Goal: Task Accomplishment & Management: Manage account settings

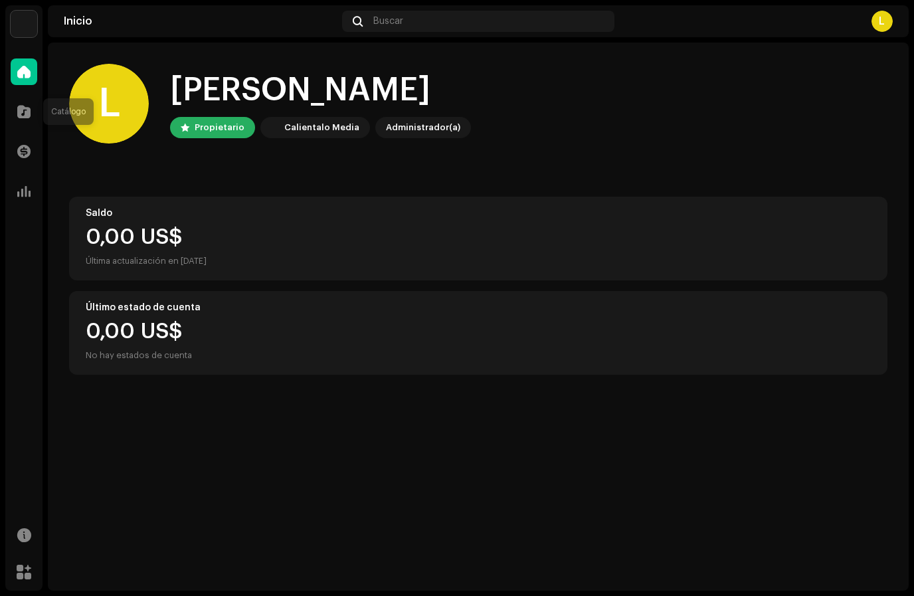
click at [25, 118] on div at bounding box center [24, 111] width 27 height 27
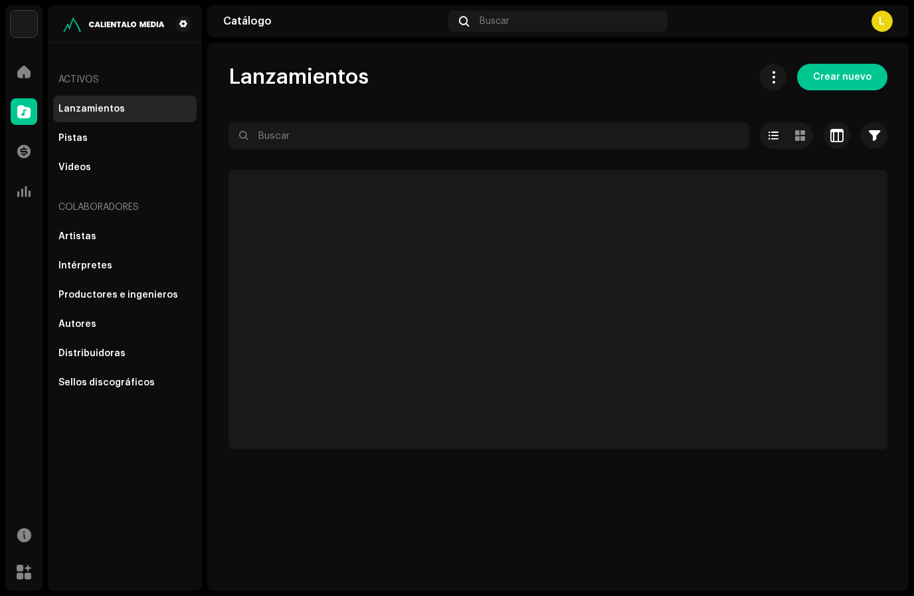
click at [25, 151] on span at bounding box center [23, 151] width 13 height 11
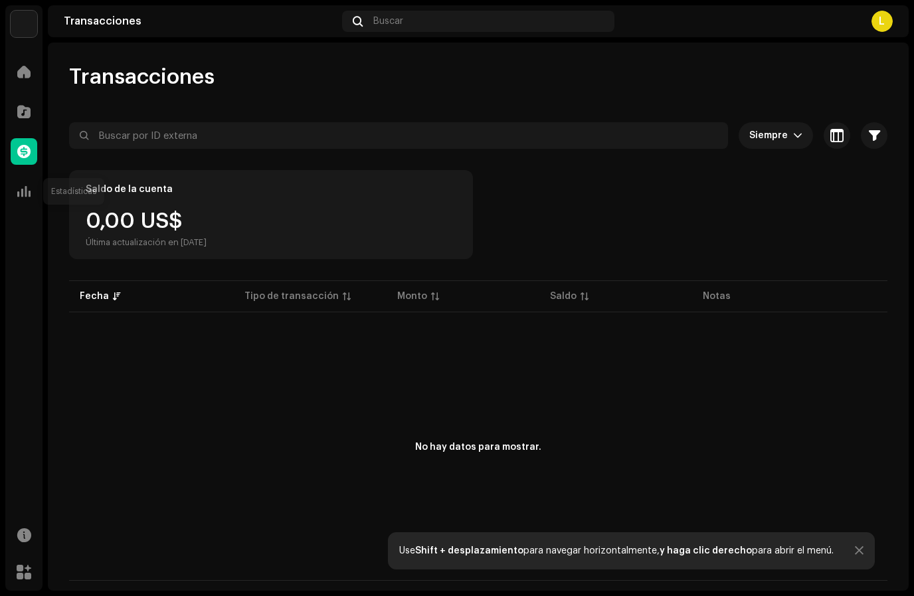
click at [19, 192] on span at bounding box center [23, 191] width 13 height 11
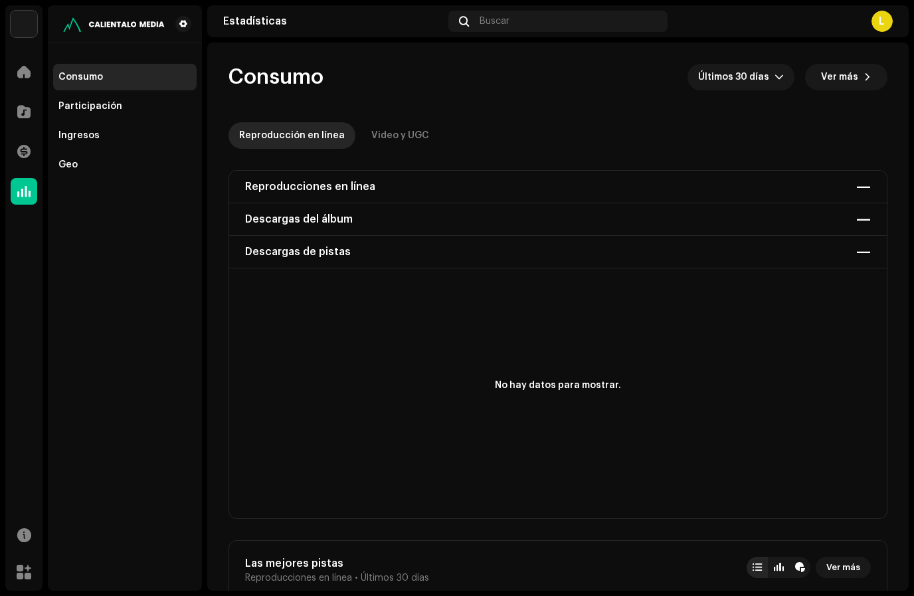
click at [21, 66] on span at bounding box center [23, 71] width 13 height 11
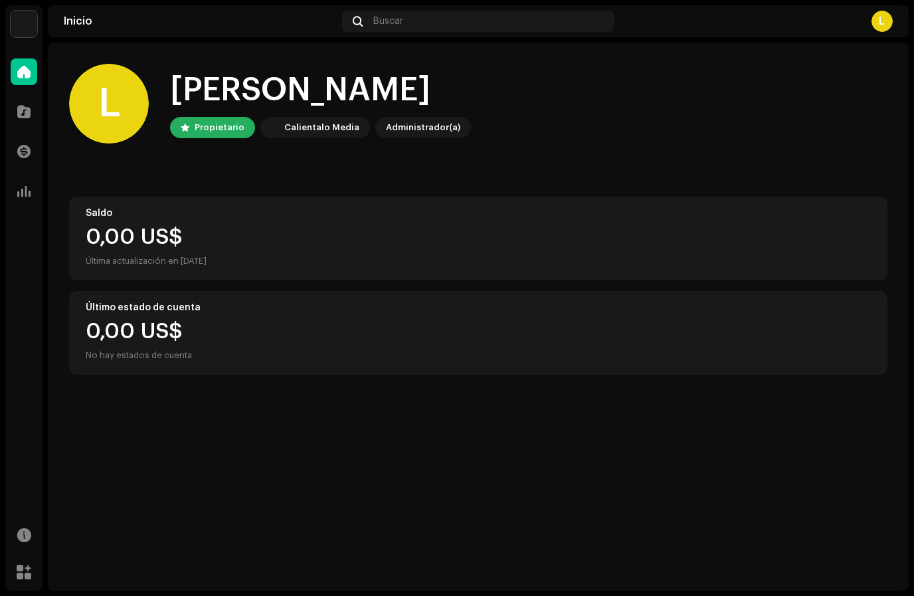
click at [27, 26] on img at bounding box center [24, 24] width 27 height 27
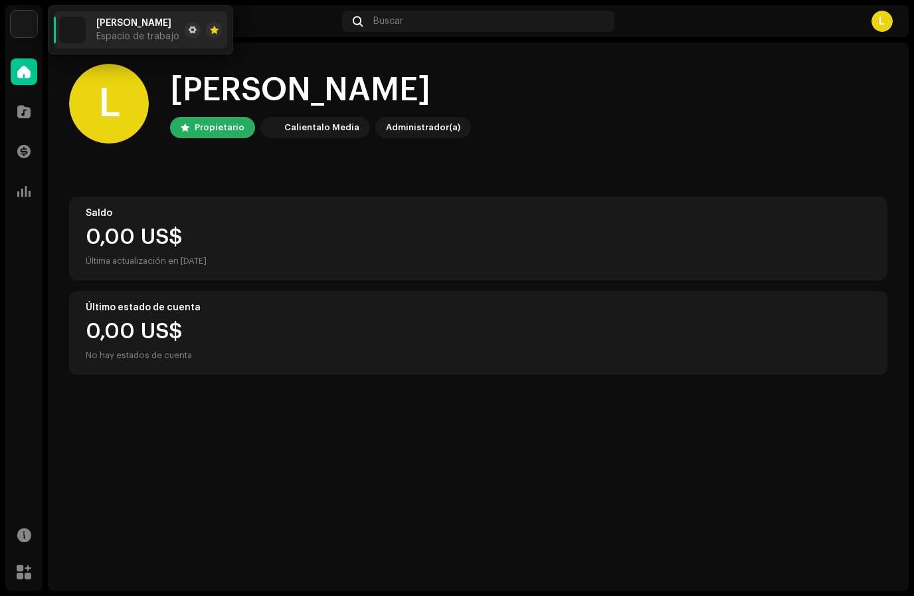
click at [114, 29] on div "King Orion Espacio de trabajo" at bounding box center [137, 30] width 83 height 24
click at [103, 105] on div "L" at bounding box center [109, 104] width 80 height 80
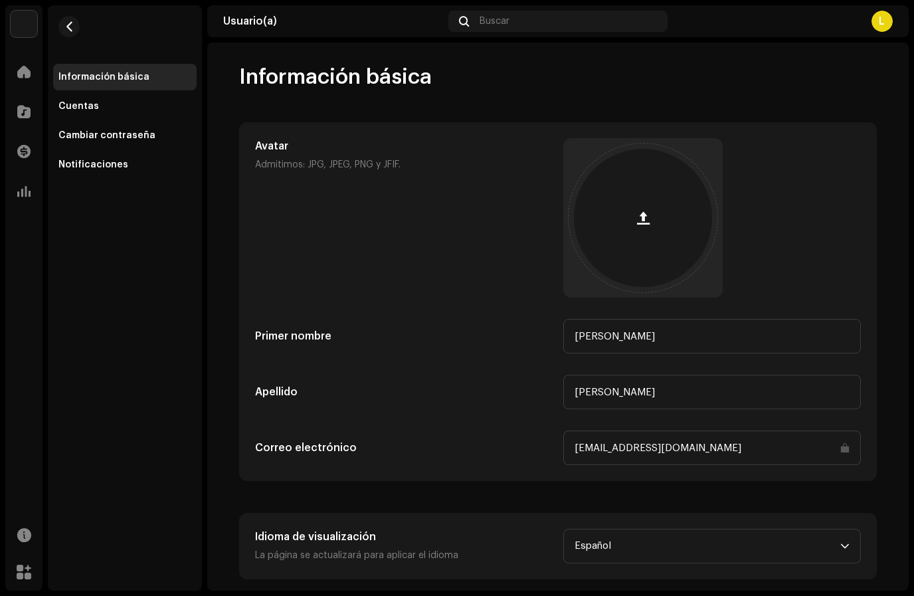
click at [86, 112] on div "Cuentas" at bounding box center [124, 106] width 143 height 27
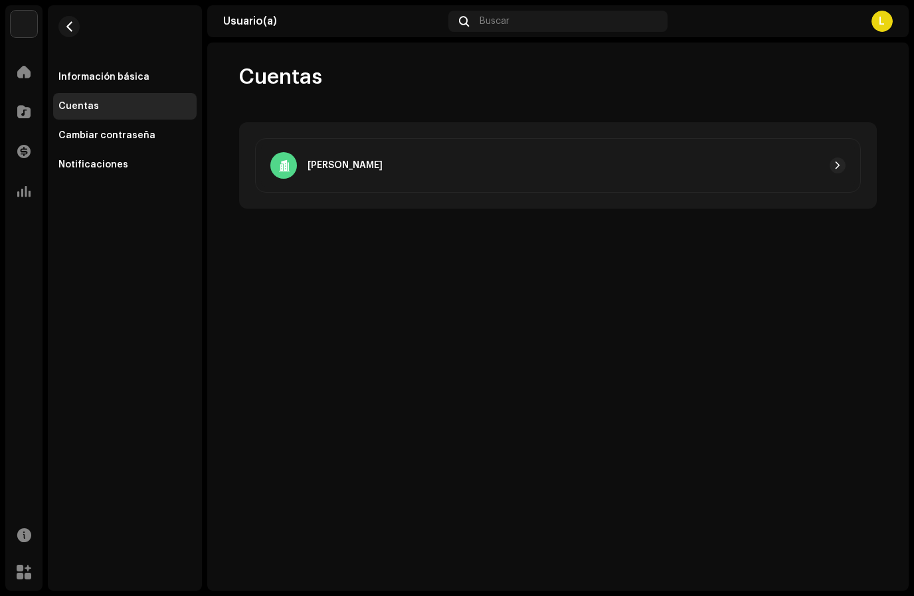
click at [615, 175] on div "King Orion" at bounding box center [558, 165] width 594 height 43
click at [834, 166] on span "button" at bounding box center [838, 165] width 8 height 11
click at [90, 73] on div "Información básica" at bounding box center [103, 77] width 91 height 11
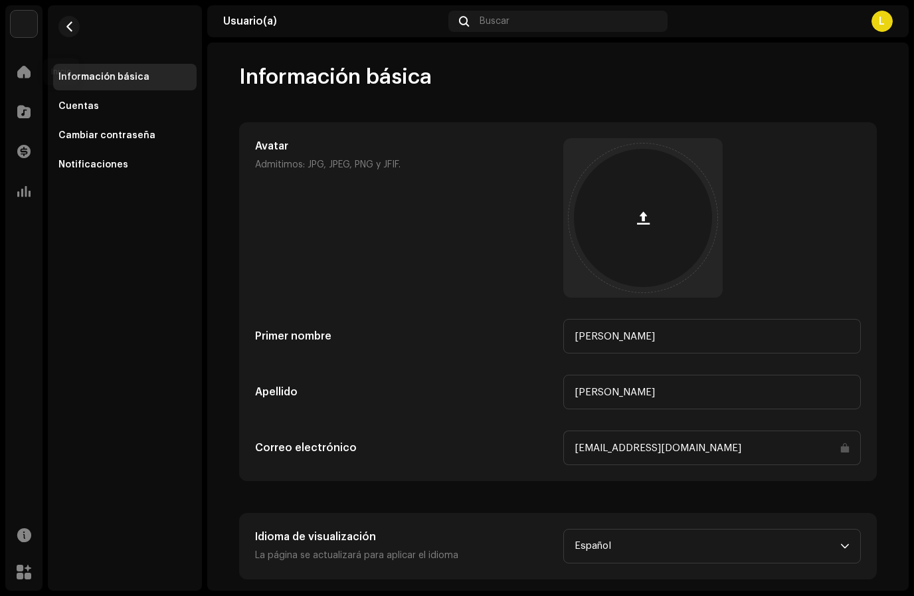
click at [22, 68] on span at bounding box center [23, 71] width 13 height 11
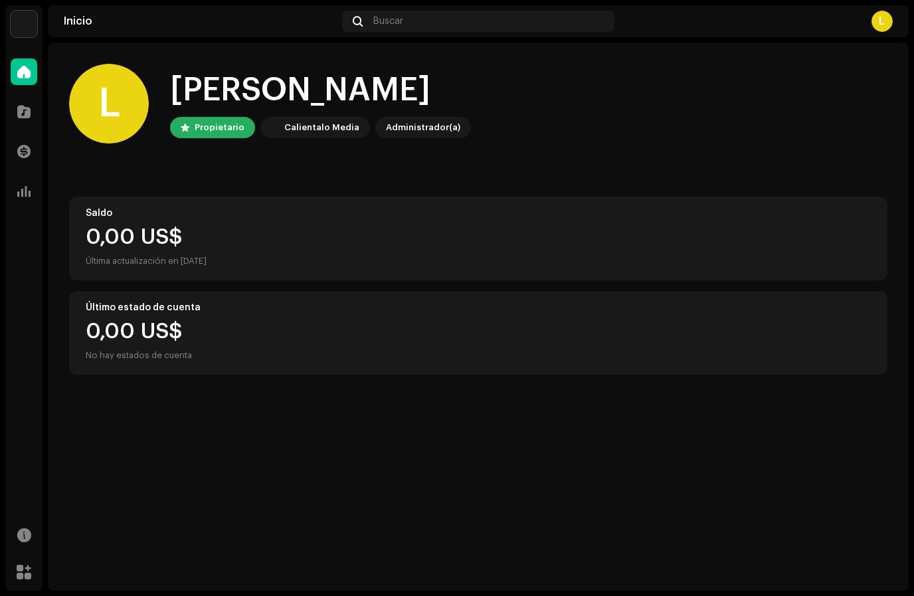
click at [310, 139] on div "[PERSON_NAME], , [PERSON_NAME] Calientalo Media Administrador(a)" at bounding box center [478, 104] width 818 height 80
click at [318, 132] on div "Calientalo Media" at bounding box center [321, 128] width 75 height 16
click at [331, 116] on div "Hola, , [PERSON_NAME] Calientalo Media Administrador(a)" at bounding box center [320, 103] width 301 height 69
click at [411, 134] on div "Administrador(a)" at bounding box center [423, 128] width 74 height 16
click at [400, 23] on span "Buscar" at bounding box center [388, 21] width 30 height 11
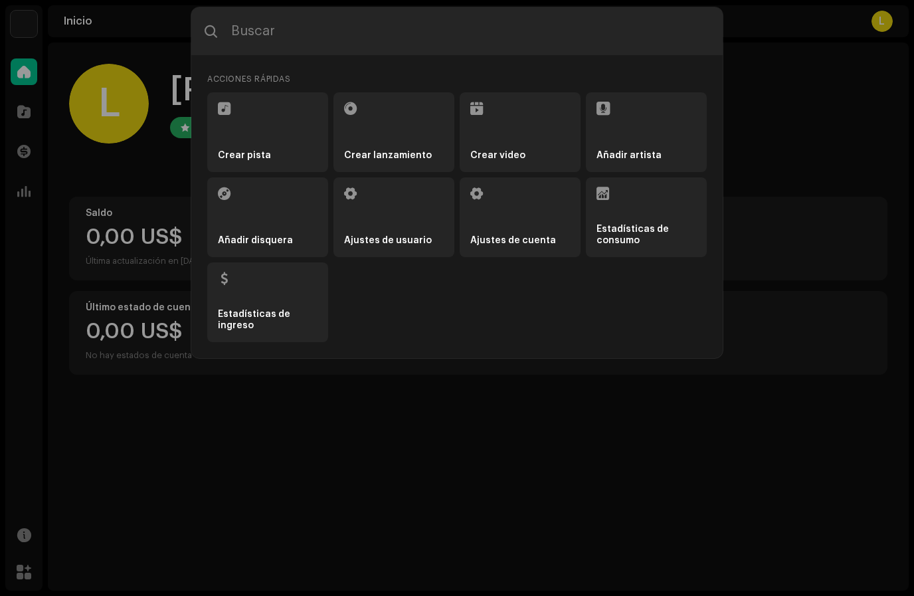
click at [638, 442] on div "Acciones rápidas Crear pista Crear lanzamiento Crear video Añadir artista Añadi…" at bounding box center [457, 298] width 914 height 596
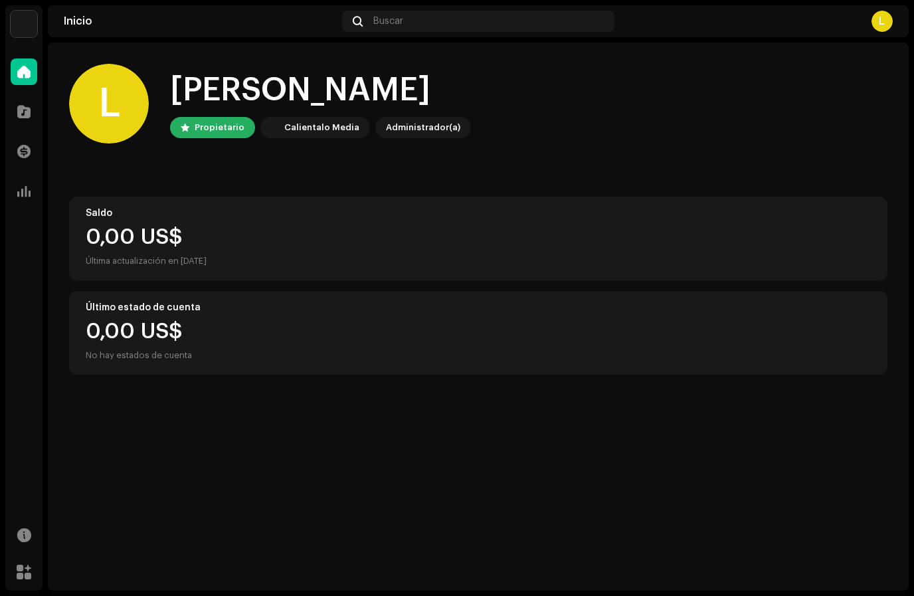
click at [23, 19] on img at bounding box center [24, 24] width 27 height 27
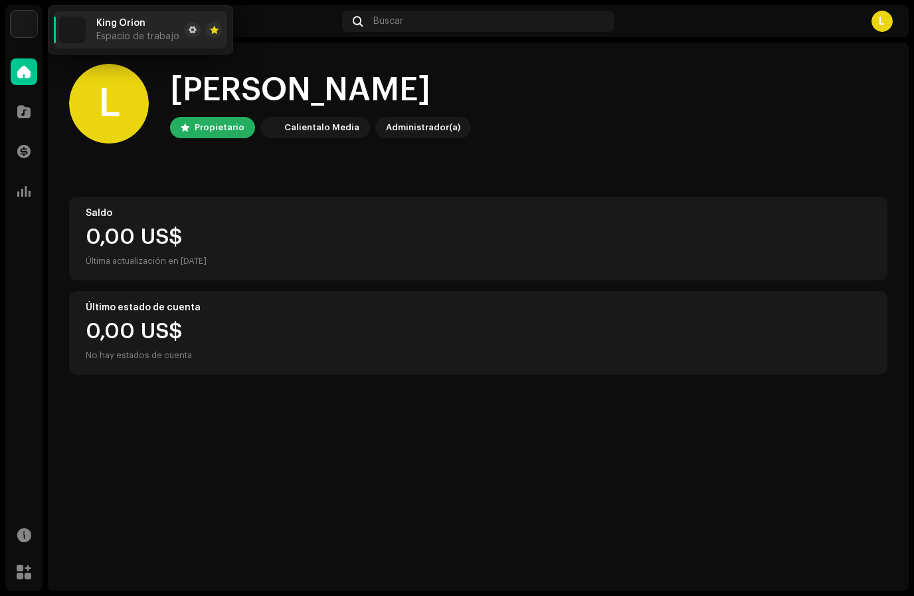
click at [100, 32] on span "Espacio de trabajo" at bounding box center [137, 36] width 83 height 11
click at [68, 27] on img at bounding box center [72, 30] width 27 height 27
click at [23, 114] on span at bounding box center [23, 111] width 13 height 11
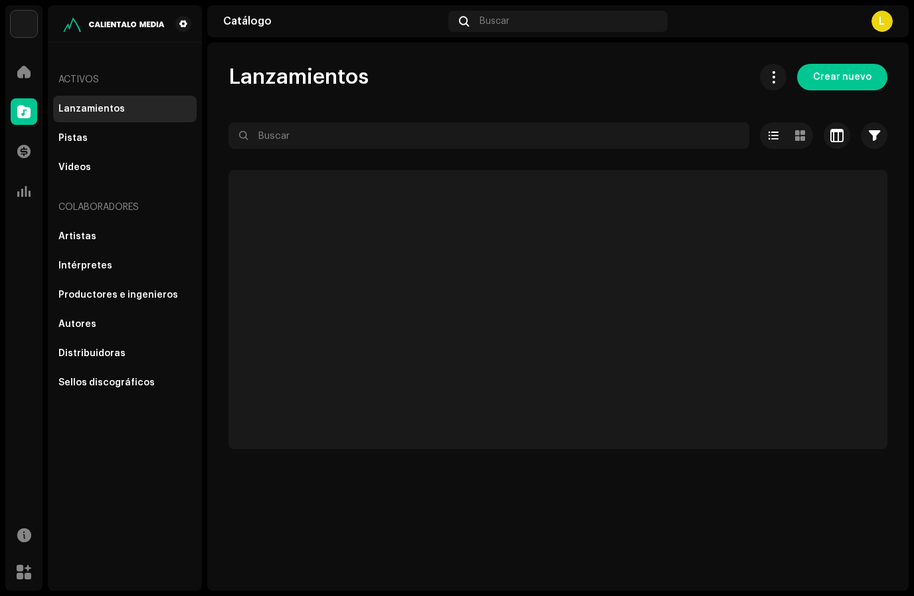
click at [24, 146] on span at bounding box center [23, 151] width 13 height 11
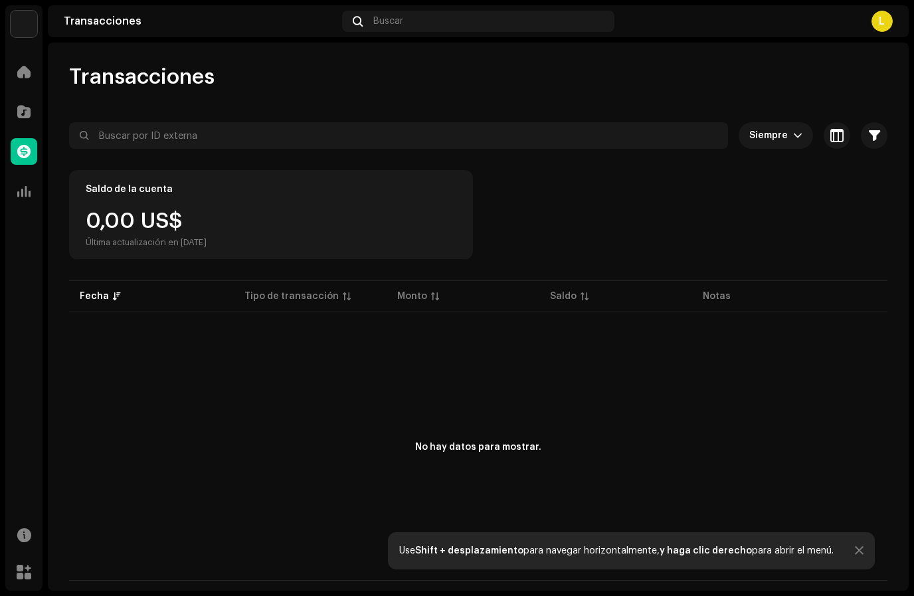
click at [7, 167] on div "Transacciones" at bounding box center [23, 151] width 37 height 37
click at [23, 194] on span at bounding box center [23, 191] width 13 height 11
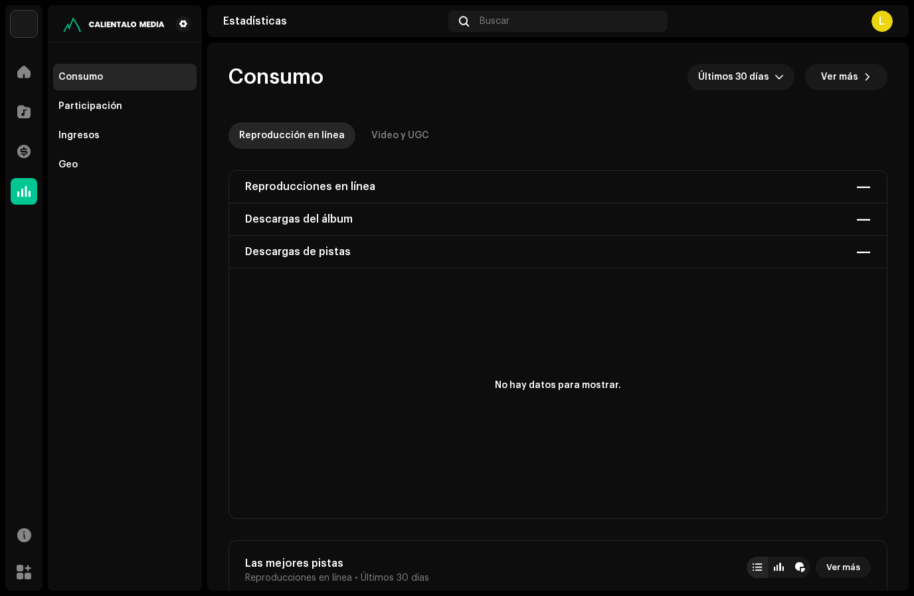
click at [262, 215] on div "Reproducciones en línea — Descargas del álbum — Descargas de pistas —" at bounding box center [558, 220] width 658 height 98
click at [25, 106] on span at bounding box center [23, 111] width 13 height 11
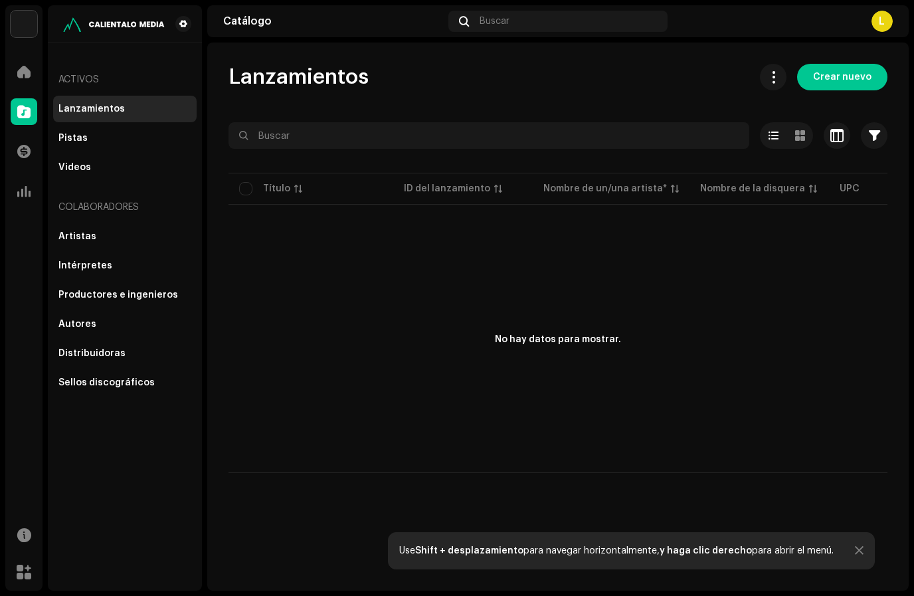
click at [23, 62] on div at bounding box center [24, 71] width 27 height 27
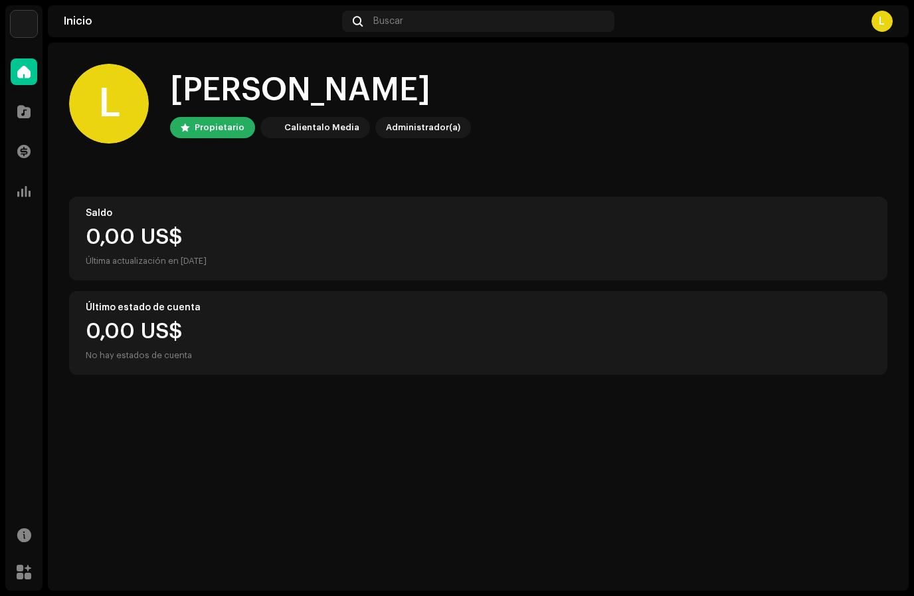
click at [17, 17] on img at bounding box center [24, 24] width 27 height 27
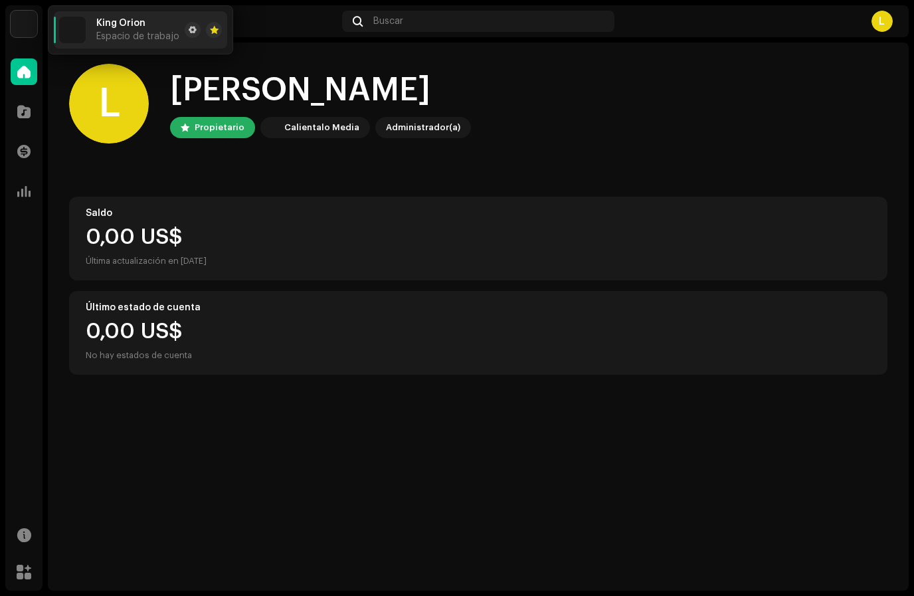
click at [118, 28] on span "King Orion" at bounding box center [120, 23] width 49 height 11
click at [82, 29] on img at bounding box center [72, 30] width 27 height 27
click at [23, 30] on img at bounding box center [24, 24] width 27 height 27
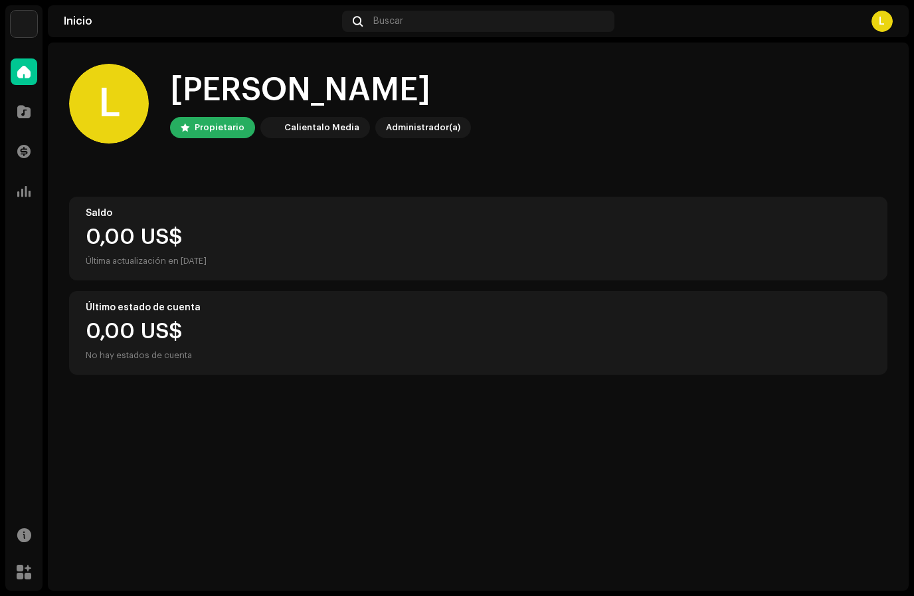
click at [35, 19] on img at bounding box center [24, 24] width 27 height 27
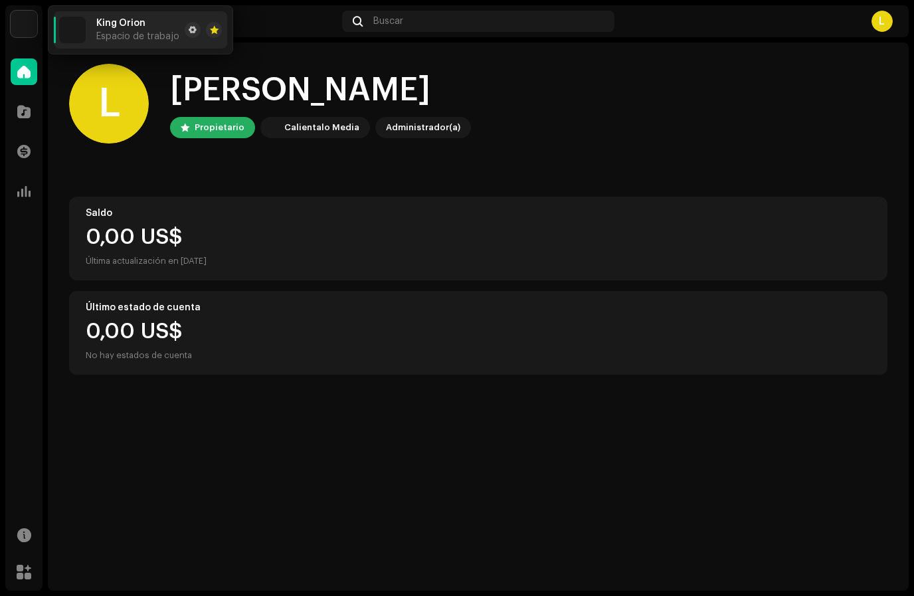
click at [19, 202] on div at bounding box center [24, 191] width 27 height 27
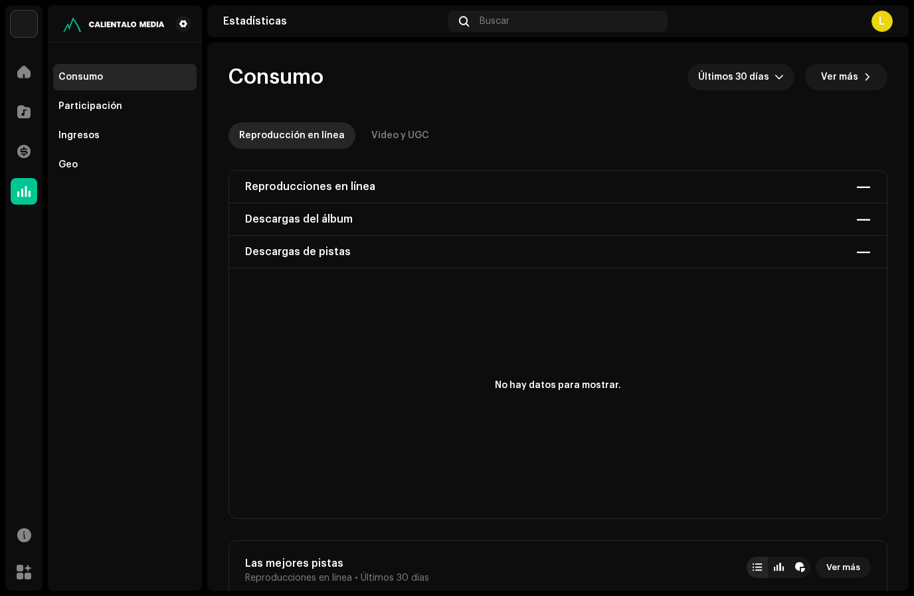
click at [78, 113] on div "Participación" at bounding box center [124, 106] width 143 height 27
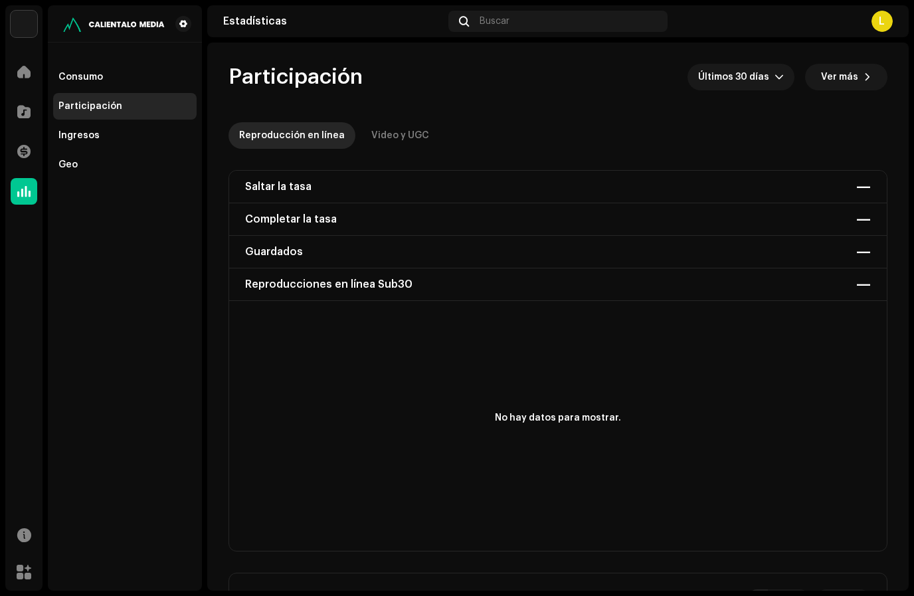
click at [68, 167] on div "Geo" at bounding box center [67, 164] width 19 height 11
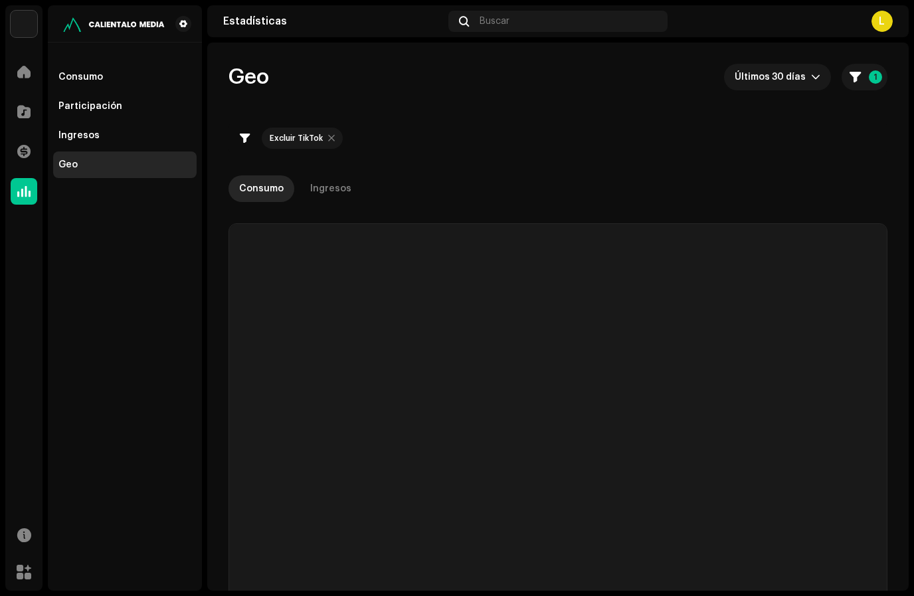
checkbox input "true"
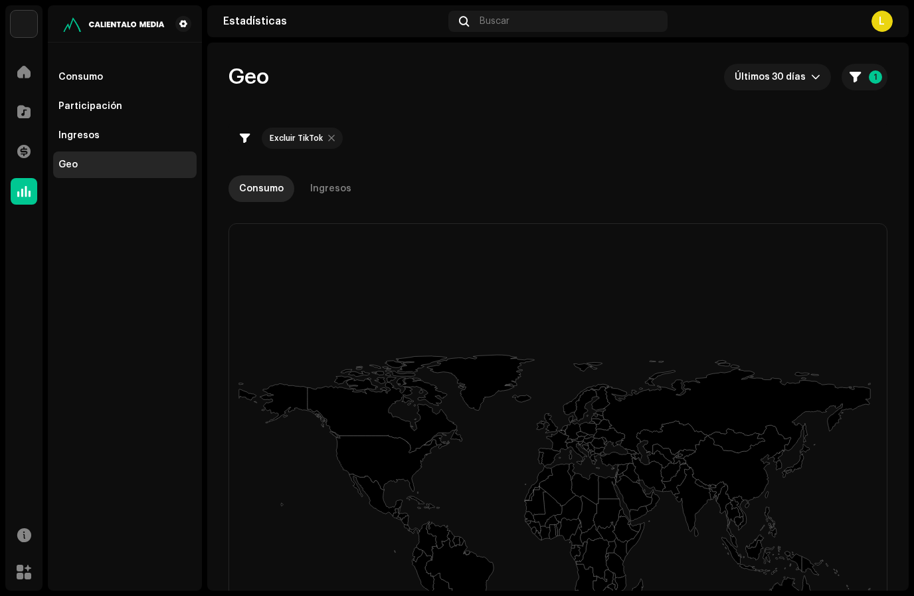
click at [416, 494] on rect at bounding box center [558, 555] width 658 height 531
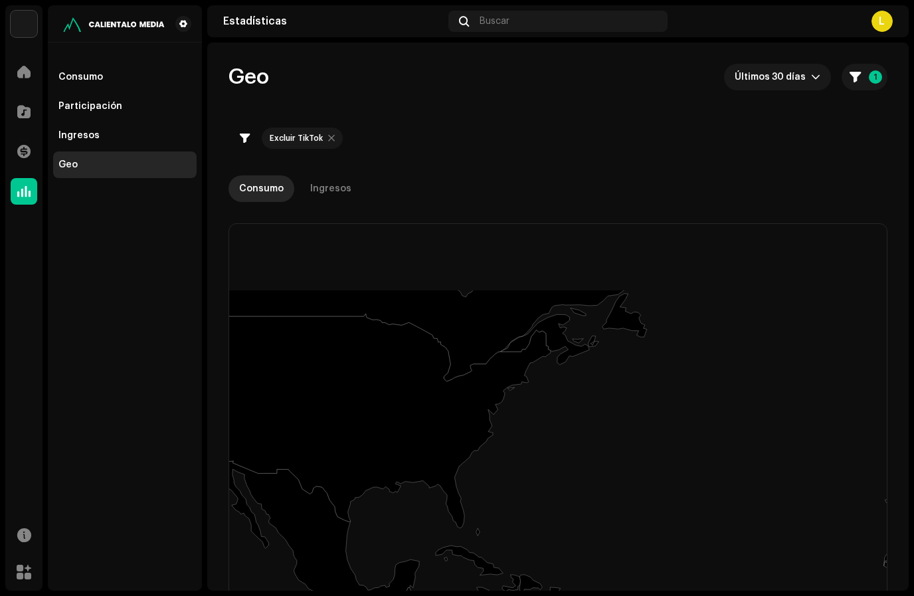
click at [468, 563] on rect at bounding box center [558, 555] width 658 height 531
click at [472, 562] on rect at bounding box center [558, 555] width 658 height 531
click at [393, 435] on icon at bounding box center [203, 350] width 695 height 464
click at [438, 500] on rect at bounding box center [558, 555] width 658 height 531
click at [25, 183] on div at bounding box center [24, 191] width 27 height 27
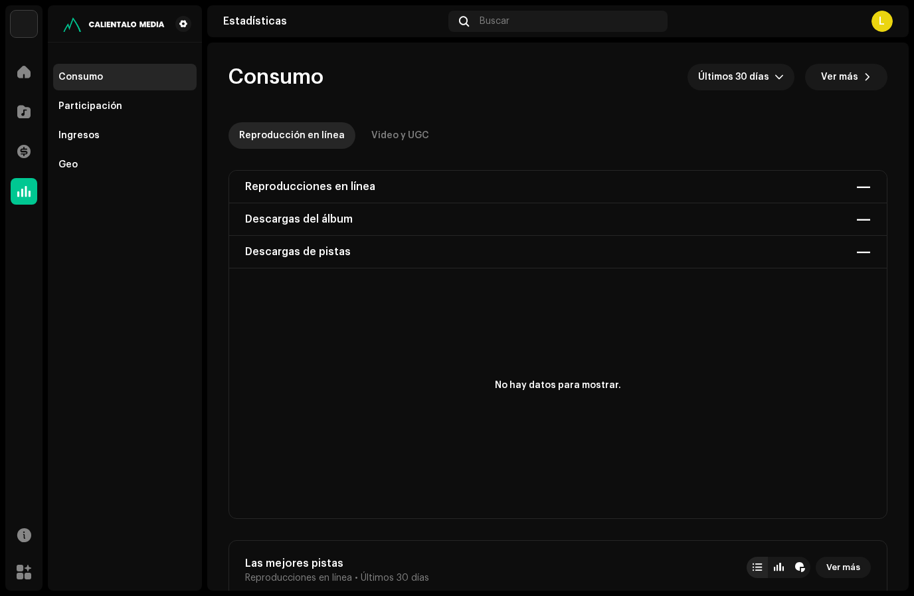
click at [25, 179] on div at bounding box center [24, 191] width 27 height 27
click at [33, 194] on div at bounding box center [24, 191] width 27 height 27
click at [893, 9] on div "Estadísticas Buscar L" at bounding box center [557, 21] width 701 height 32
click at [883, 31] on div "L" at bounding box center [881, 21] width 21 height 21
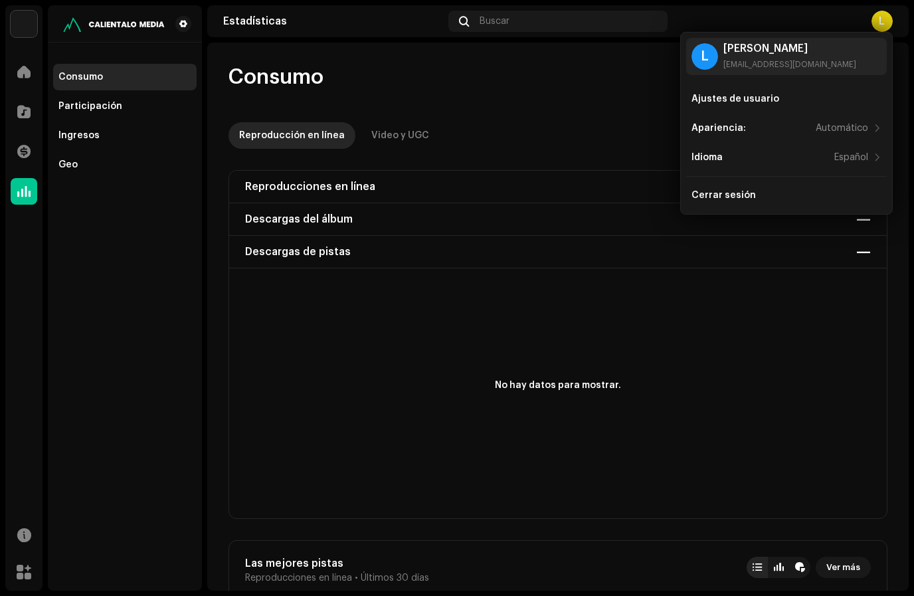
click at [752, 58] on div "[PERSON_NAME] [EMAIL_ADDRESS][DOMAIN_NAME]" at bounding box center [789, 56] width 133 height 27
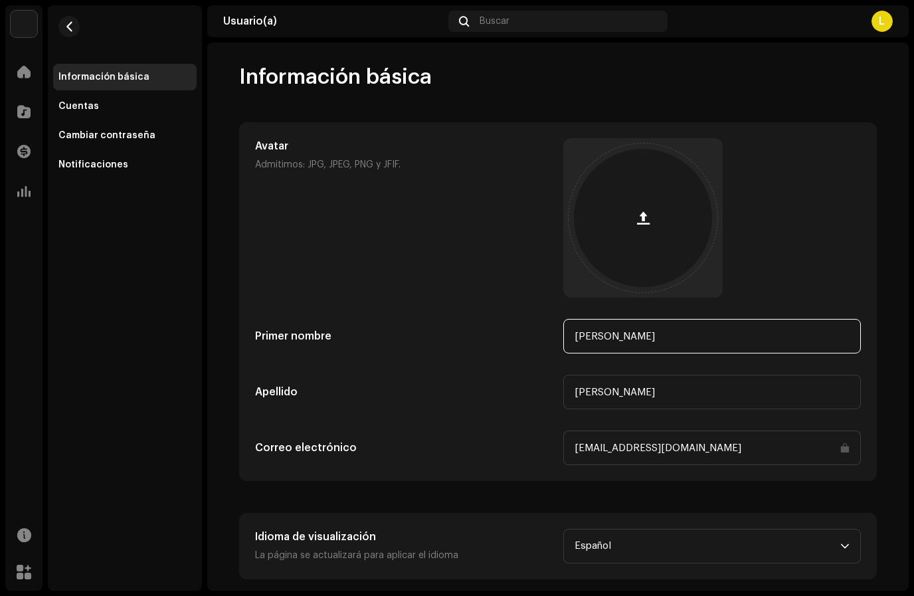
click at [718, 325] on input "[PERSON_NAME]" at bounding box center [712, 336] width 298 height 35
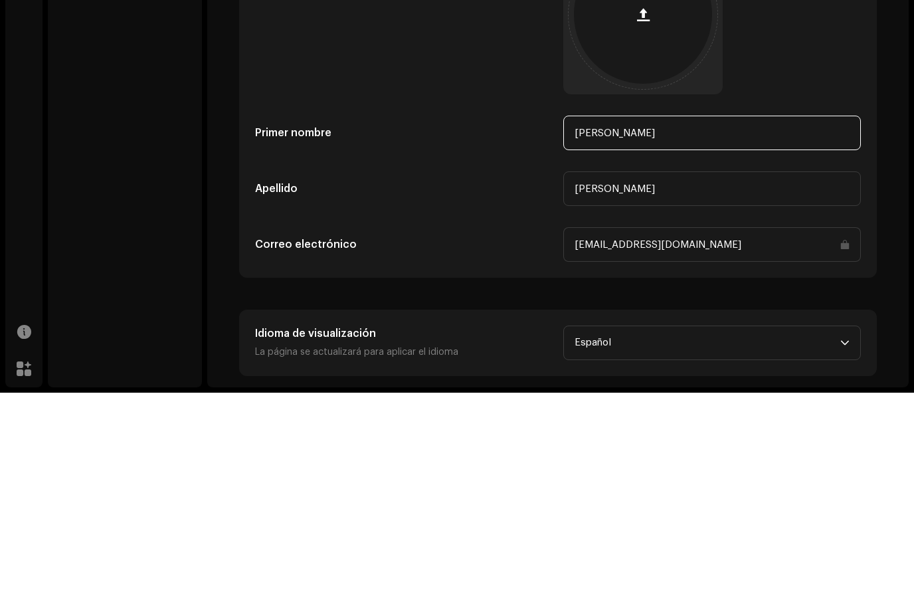
click at [730, 319] on input "[PERSON_NAME]" at bounding box center [712, 336] width 298 height 35
type input "L"
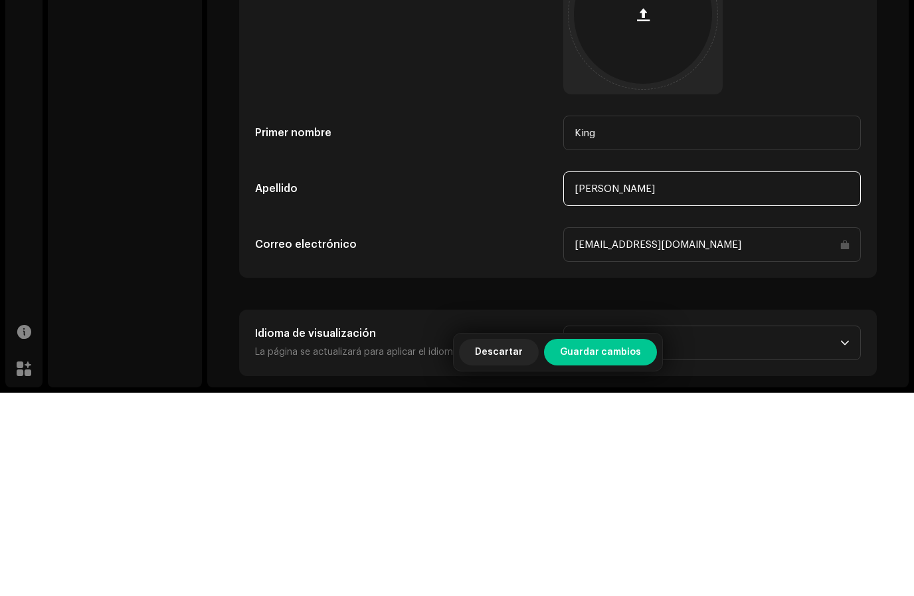
click at [678, 375] on input "[PERSON_NAME]" at bounding box center [712, 392] width 298 height 35
type input "King"
type input "P"
click at [842, 138] on div at bounding box center [712, 217] width 298 height 159
type input "Orion"
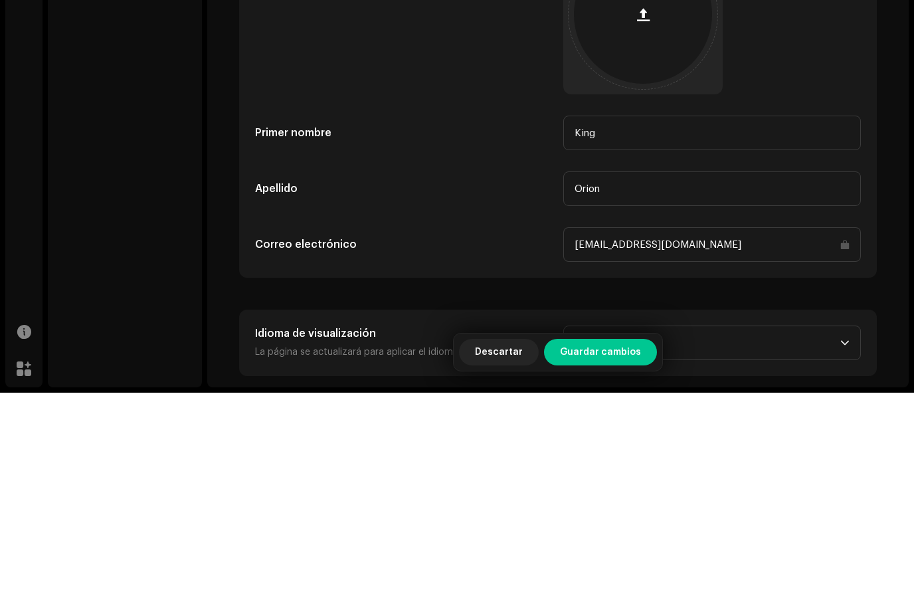
scroll to position [50, 0]
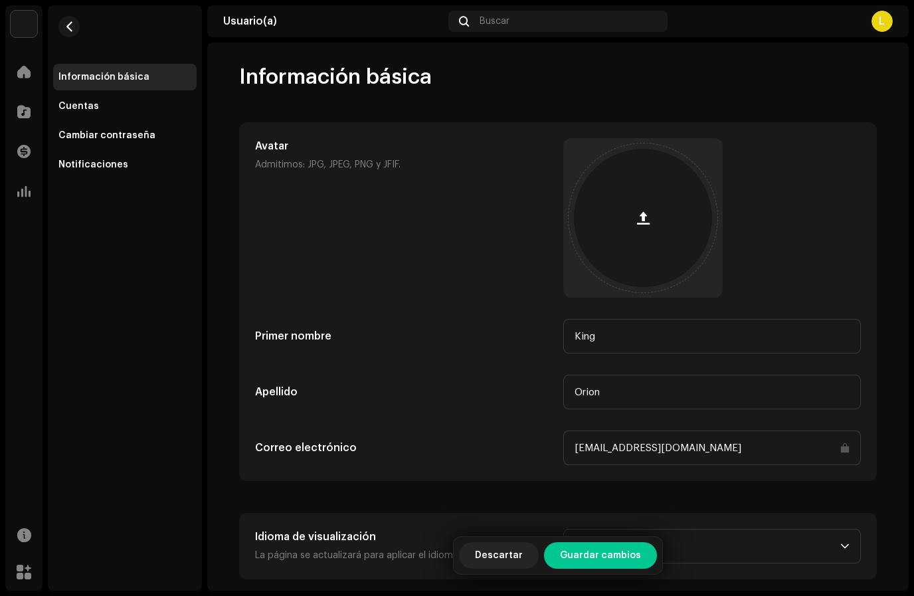
click at [622, 548] on span "Guardar cambios" at bounding box center [600, 555] width 81 height 27
